Goal: Navigation & Orientation: Find specific page/section

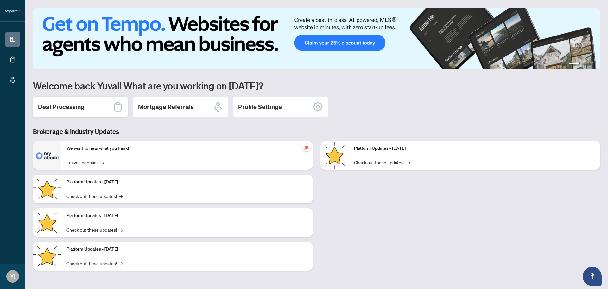
click at [66, 105] on h2 "Deal Processing" at bounding box center [61, 106] width 47 height 9
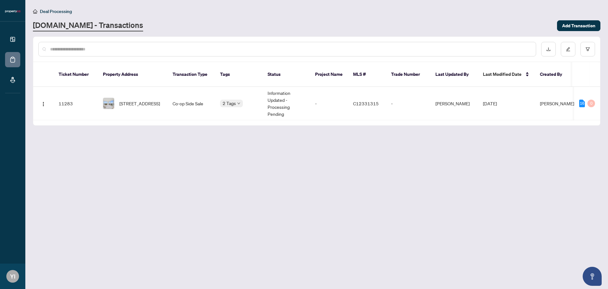
drag, startPoint x: 144, startPoint y: 111, endPoint x: 169, endPoint y: 114, distance: 24.2
click at [169, 114] on div "Ticket Number Property Address Transaction Type Tags Status Project Name MLS # …" at bounding box center [316, 103] width 567 height 33
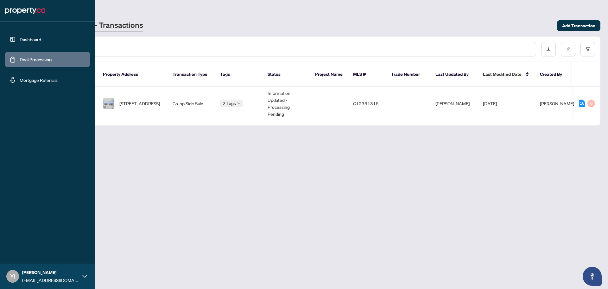
click at [38, 37] on link "Dashboard" at bounding box center [31, 39] width 22 height 6
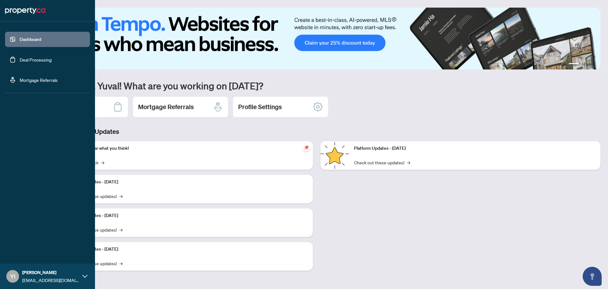
click at [44, 61] on link "Deal Processing" at bounding box center [36, 60] width 32 height 6
